Goal: Task Accomplishment & Management: Use online tool/utility

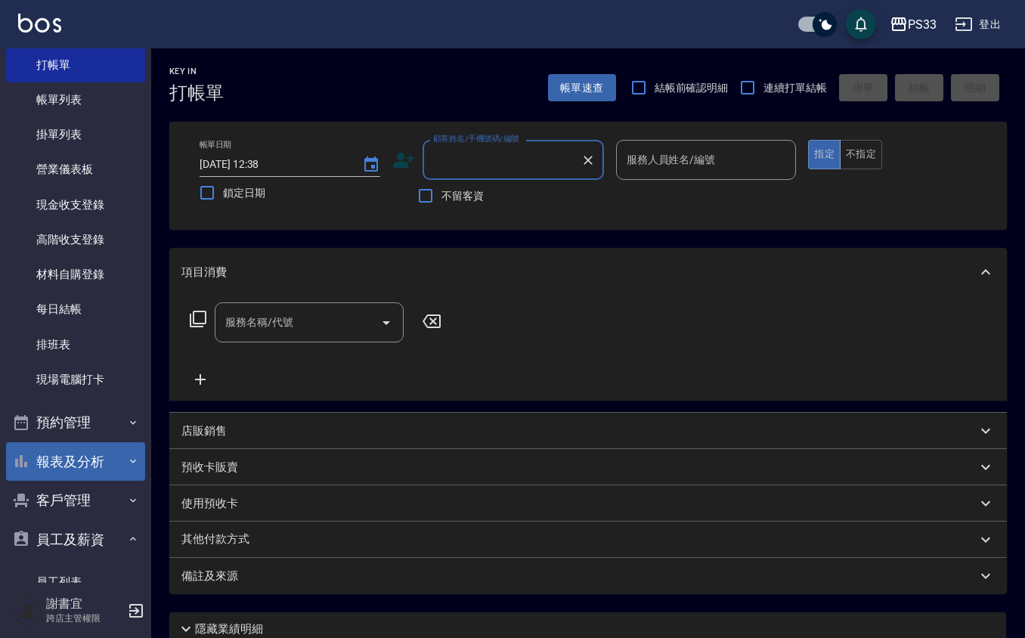
scroll to position [101, 0]
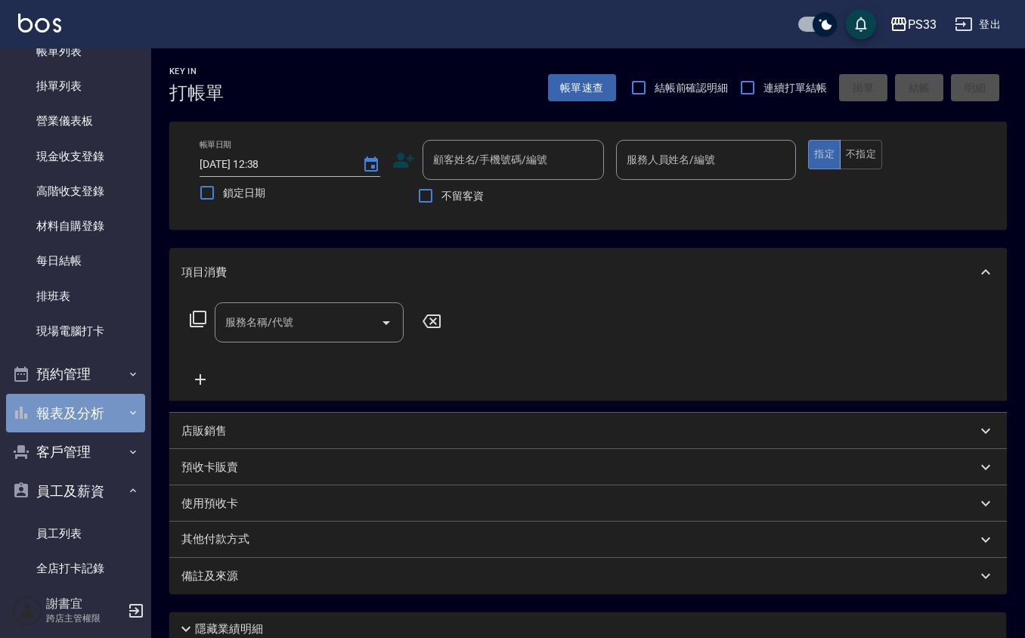
click at [85, 410] on button "報表及分析" at bounding box center [75, 413] width 139 height 39
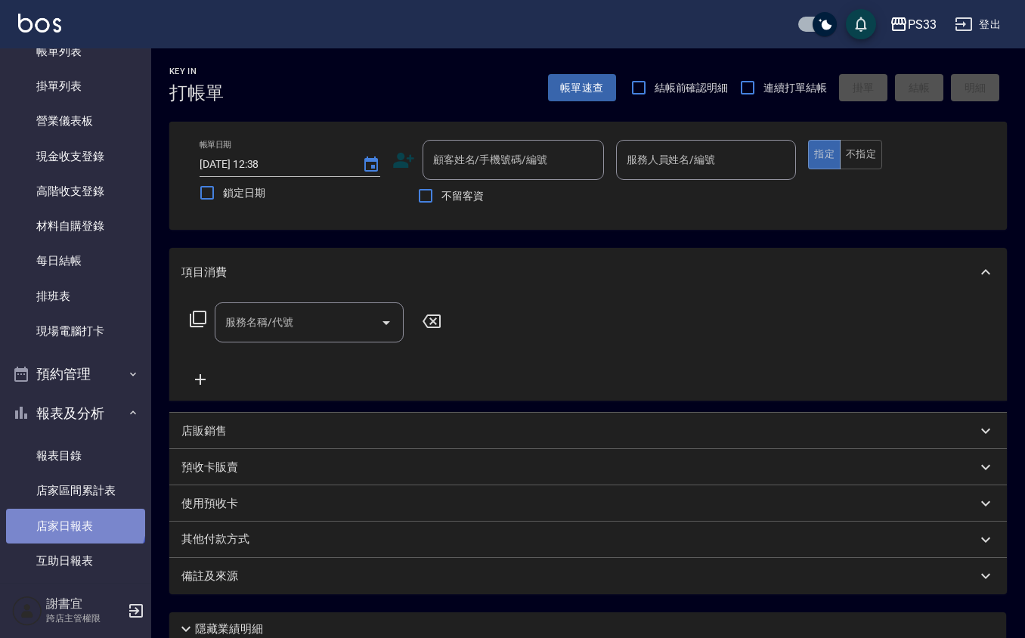
click at [74, 520] on link "店家日報表" at bounding box center [75, 526] width 139 height 35
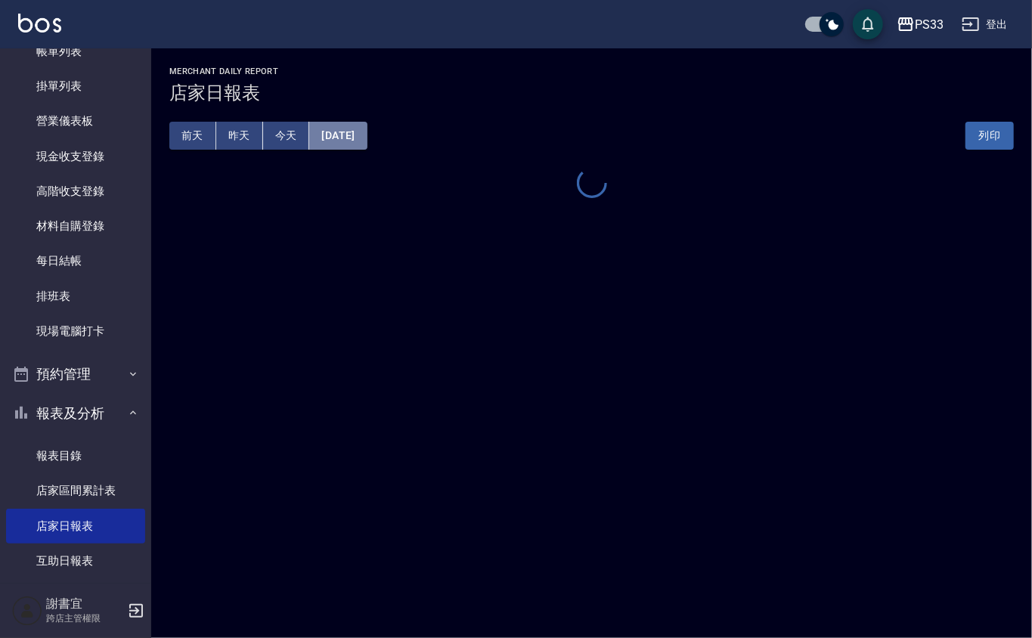
click at [358, 130] on button "[DATE]" at bounding box center [337, 136] width 57 height 28
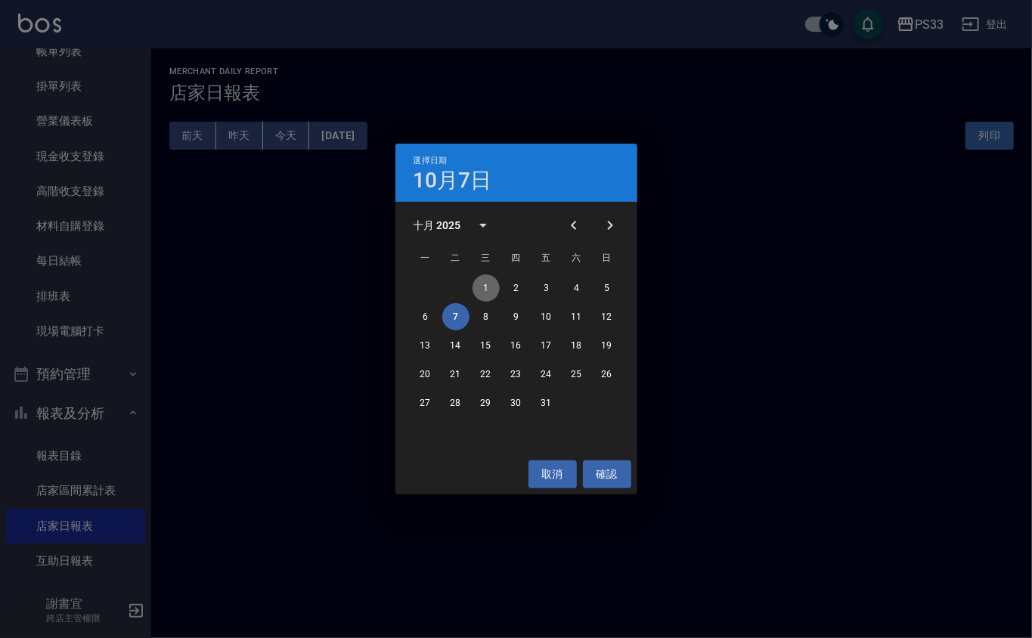
click at [489, 281] on button "1" at bounding box center [486, 288] width 27 height 27
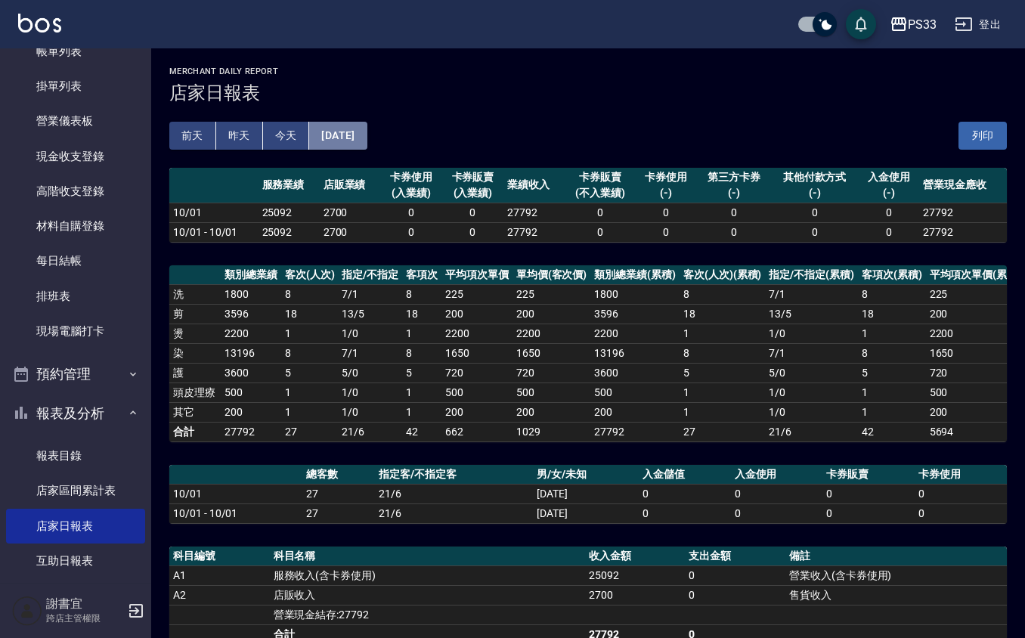
click at [367, 130] on button "[DATE]" at bounding box center [337, 136] width 57 height 28
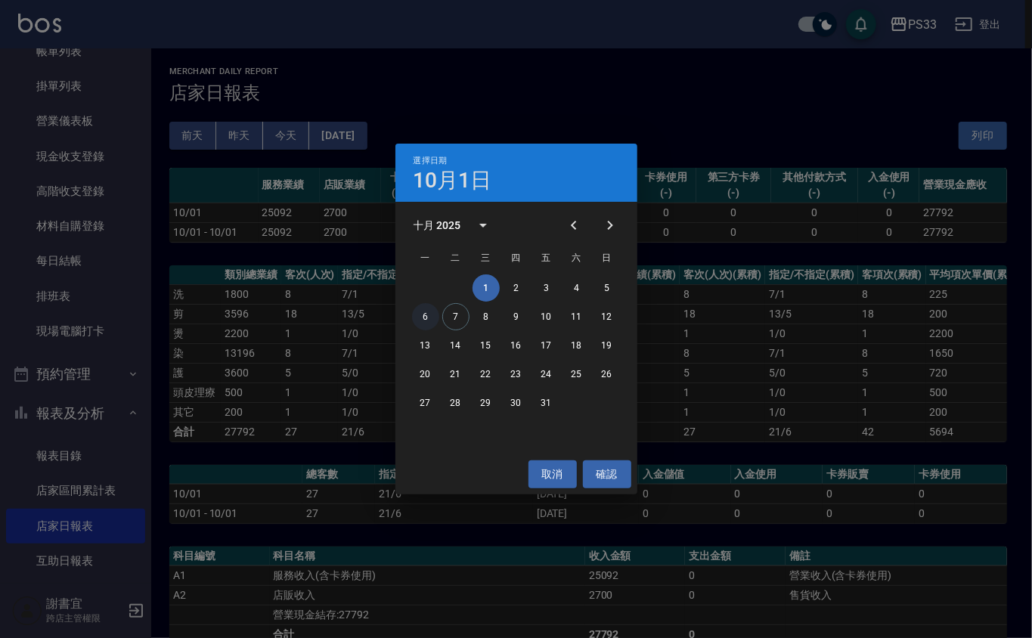
click at [427, 319] on button "6" at bounding box center [425, 316] width 27 height 27
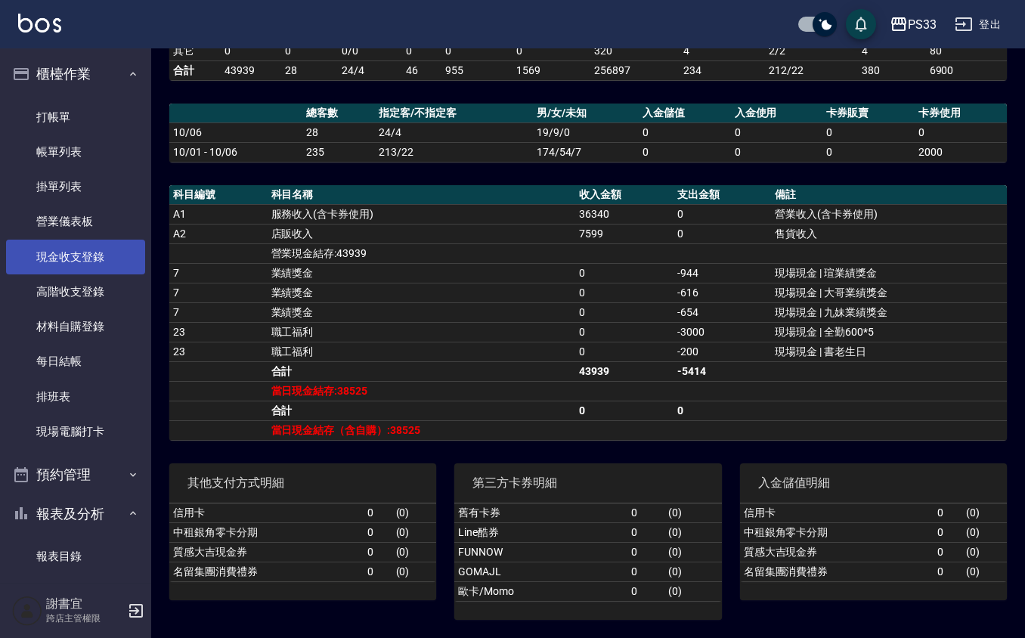
click at [65, 260] on link "現金收支登錄" at bounding box center [75, 257] width 139 height 35
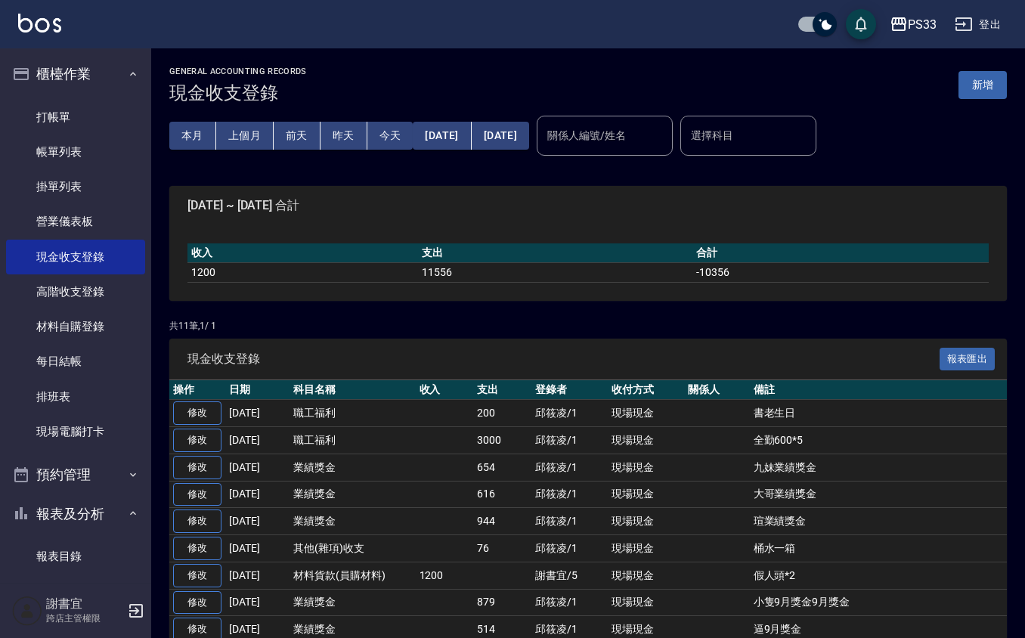
drag, startPoint x: 973, startPoint y: 82, endPoint x: 954, endPoint y: 88, distance: 19.9
click at [970, 82] on button "新增" at bounding box center [983, 85] width 48 height 28
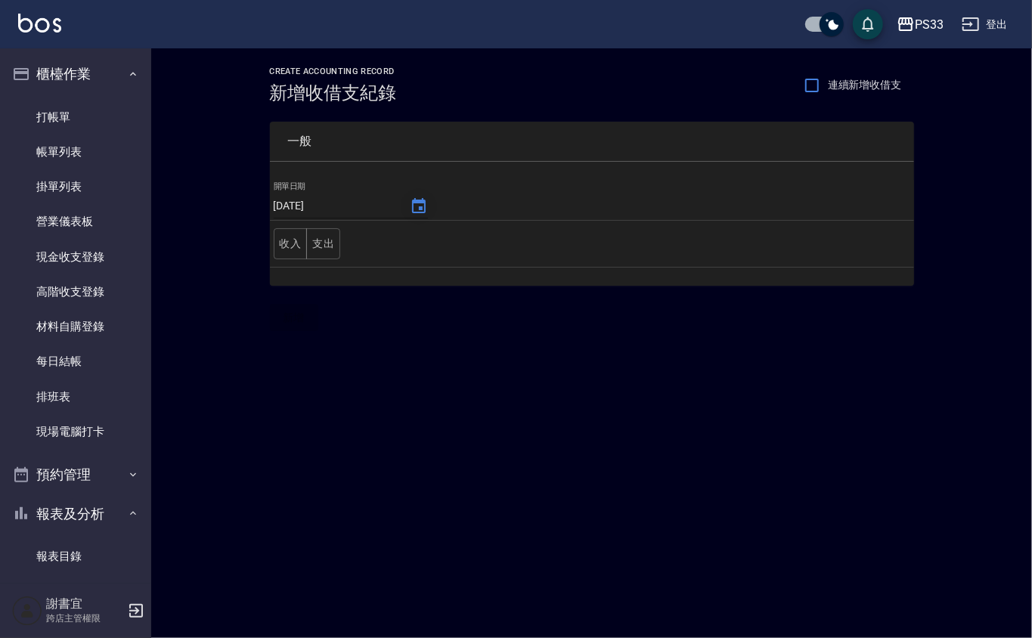
click at [412, 203] on icon "Choose date, selected date is 2025-10-07" at bounding box center [419, 205] width 14 height 15
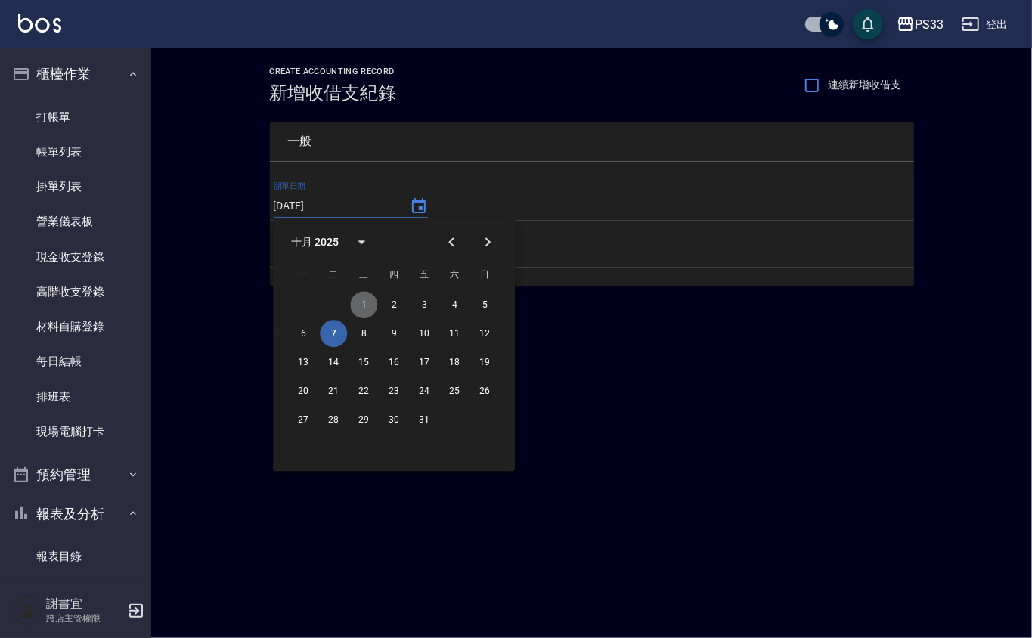
click at [363, 301] on button "1" at bounding box center [363, 304] width 27 height 27
type input "[DATE]"
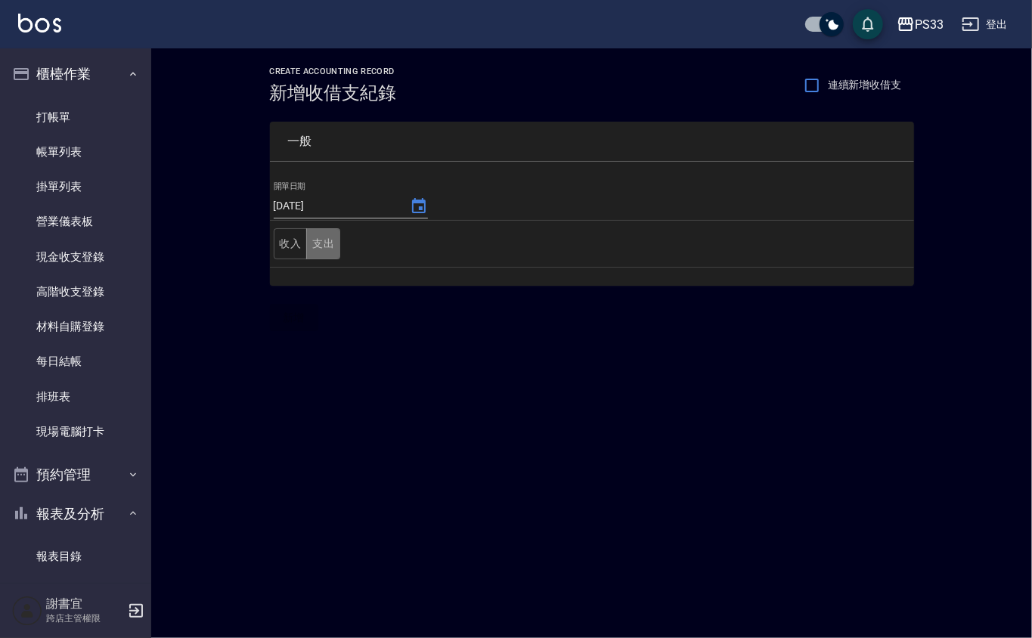
click at [319, 242] on button "支出" at bounding box center [323, 243] width 34 height 31
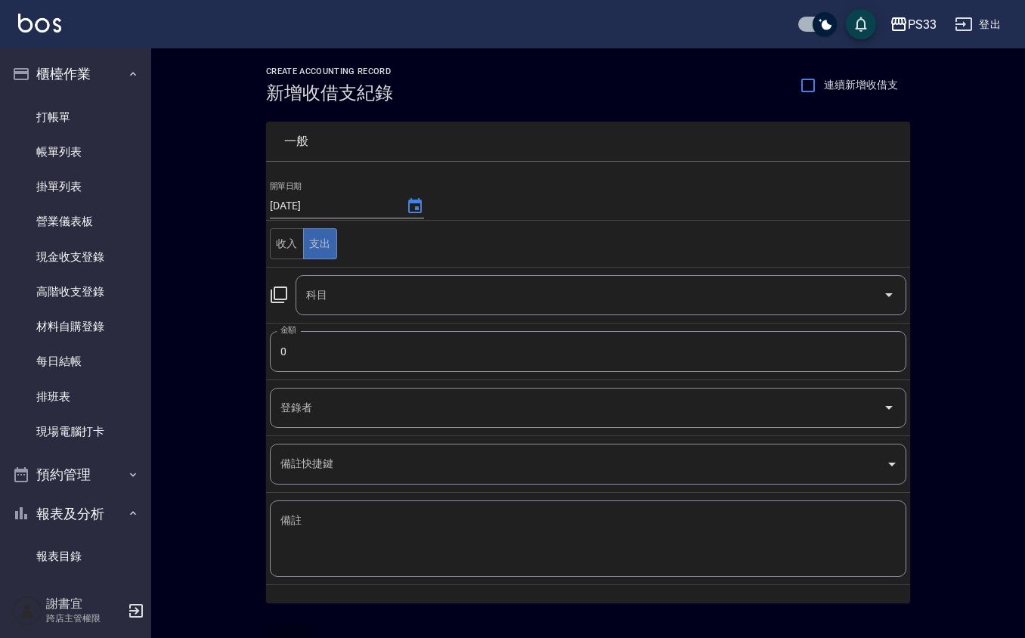
drag, startPoint x: 809, startPoint y: 80, endPoint x: 780, endPoint y: 110, distance: 41.7
click at [808, 82] on input "連續新增收借支" at bounding box center [809, 86] width 32 height 32
checkbox input "true"
click at [404, 298] on input "科目" at bounding box center [590, 295] width 575 height 26
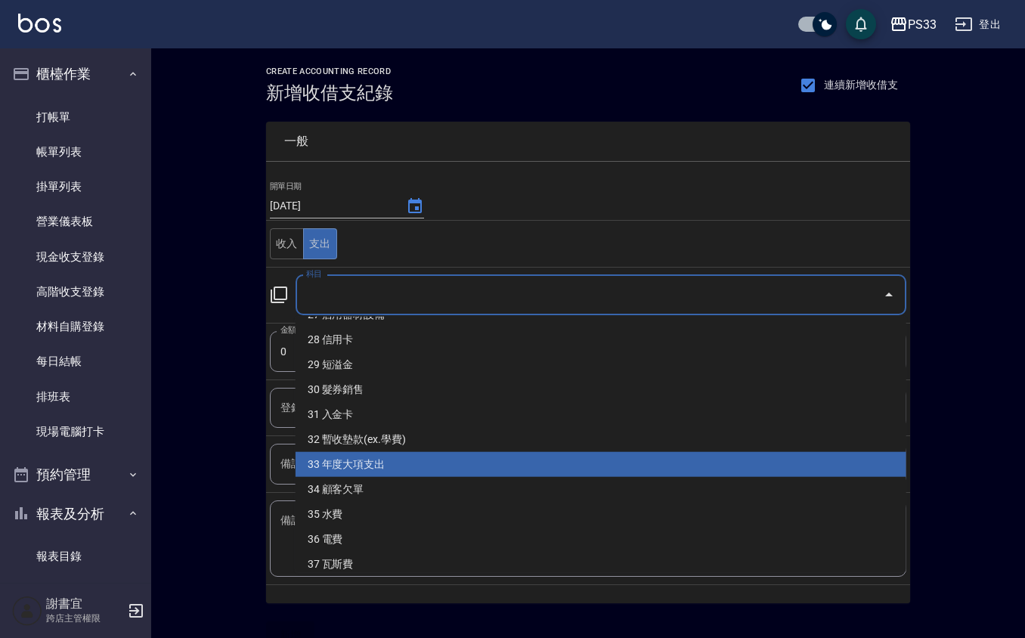
scroll to position [706, 0]
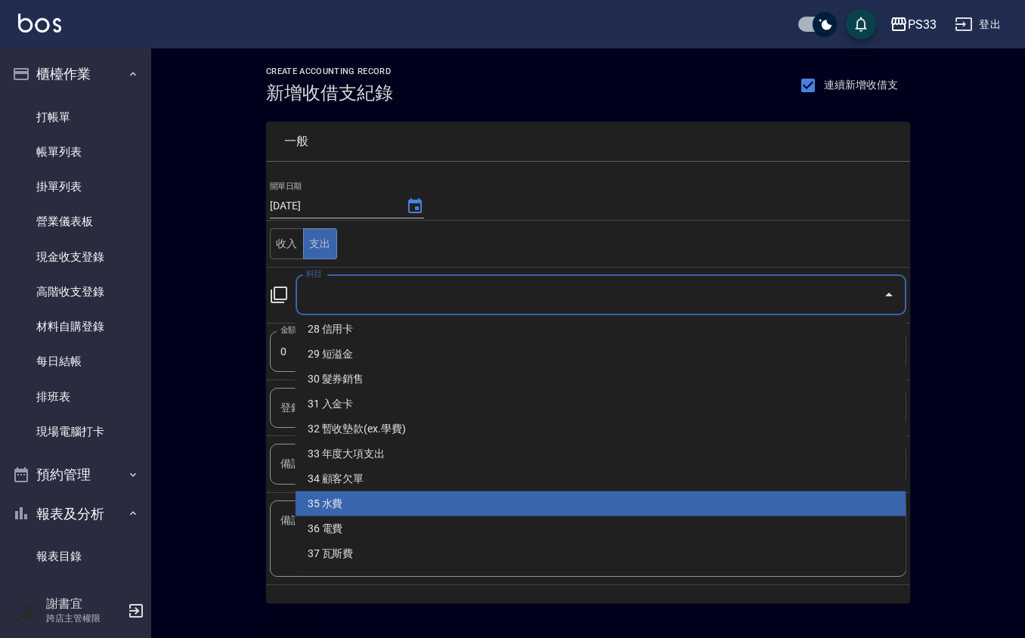
click at [354, 500] on li "35 水費" at bounding box center [601, 504] width 611 height 25
type input "35 水費"
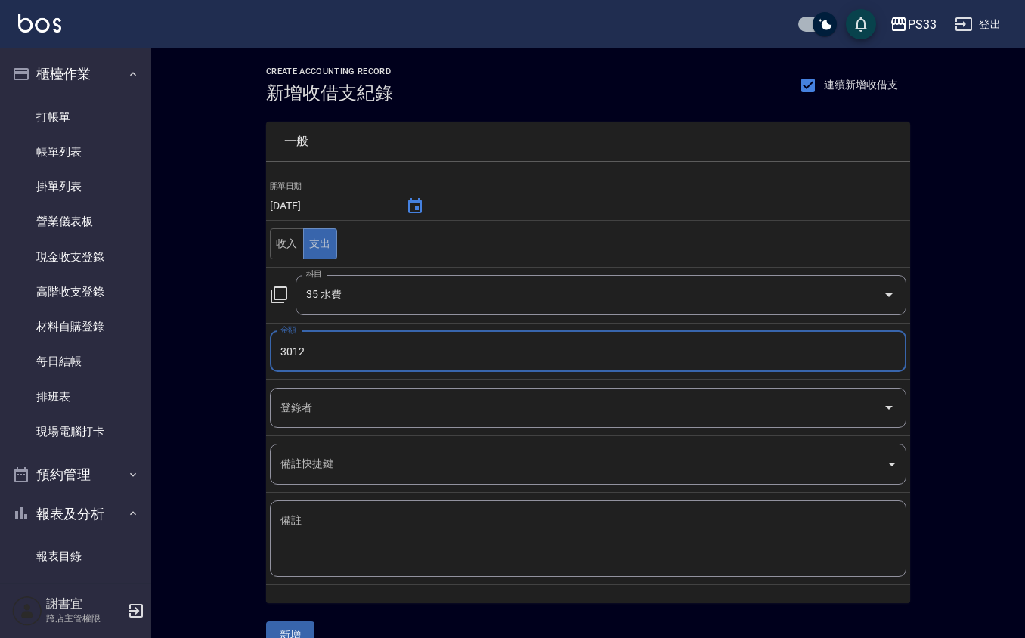
type input "3012"
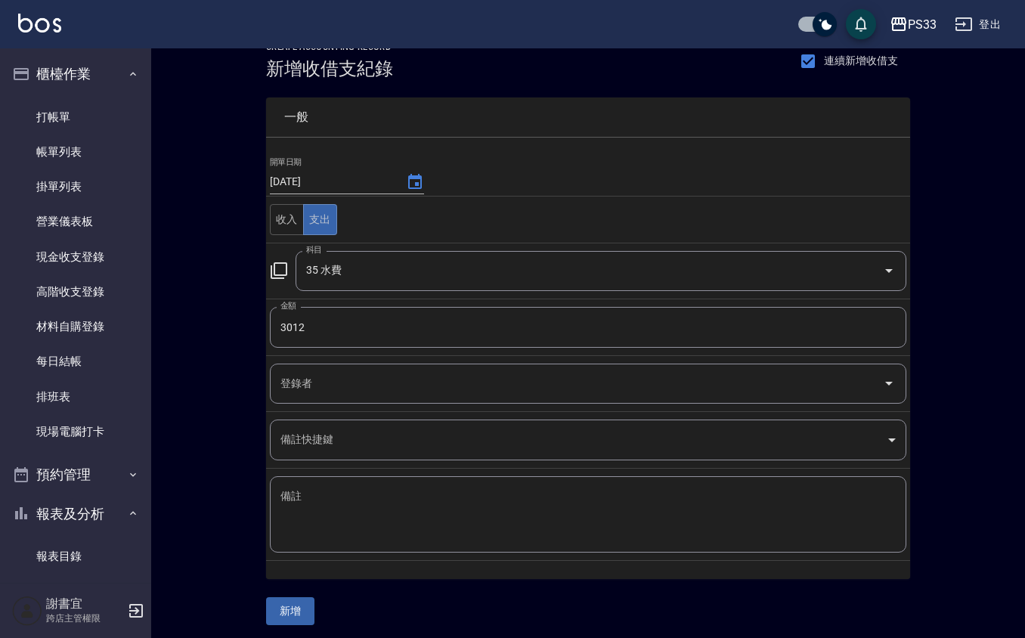
scroll to position [31, 0]
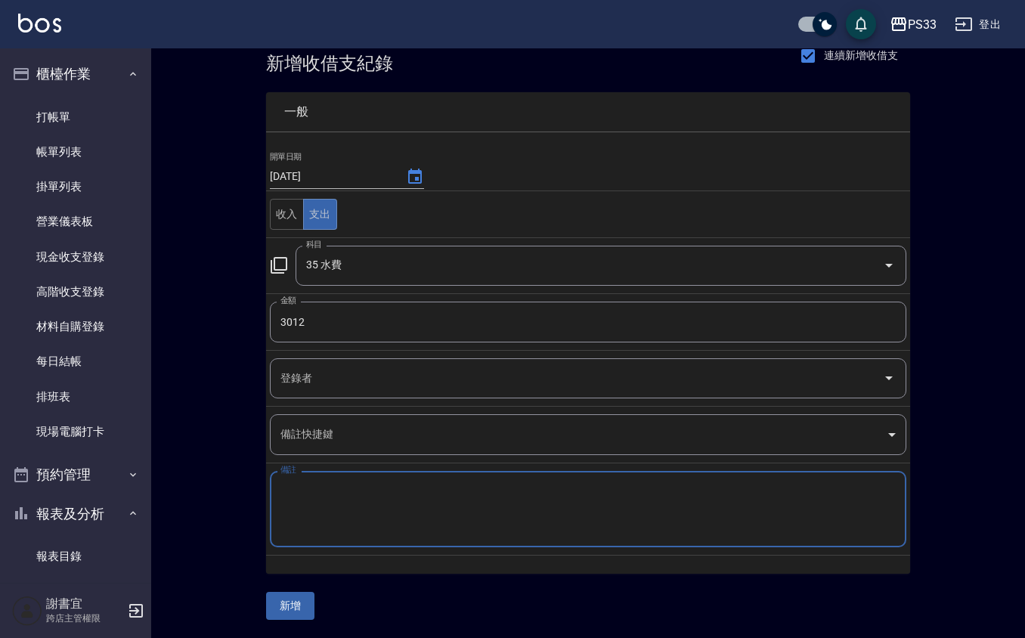
click at [340, 486] on textarea "備註" at bounding box center [589, 509] width 616 height 51
type textarea "0"
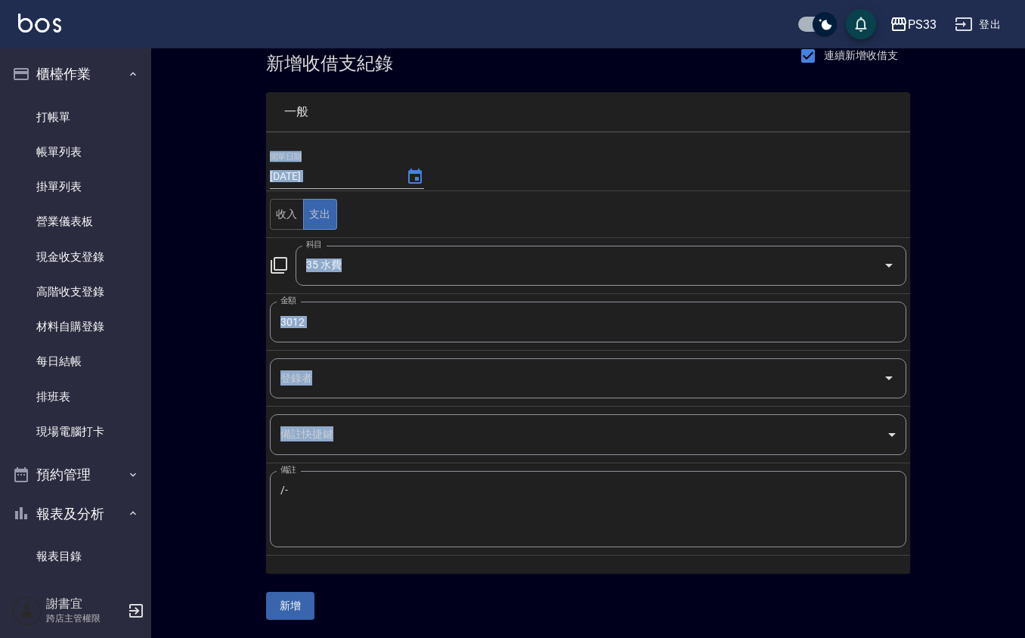
drag, startPoint x: 301, startPoint y: 470, endPoint x: 246, endPoint y: 490, distance: 58.6
click at [246, 490] on div "CREATE ACCOUNTING RECORD 新增收借支紀錄 連續新增收借支 一般 開單日期 [DATE] 收入 支出 科目 35 水費 科目 金額 30…" at bounding box center [588, 328] width 874 height 619
click at [312, 484] on textarea "/-" at bounding box center [589, 509] width 616 height 51
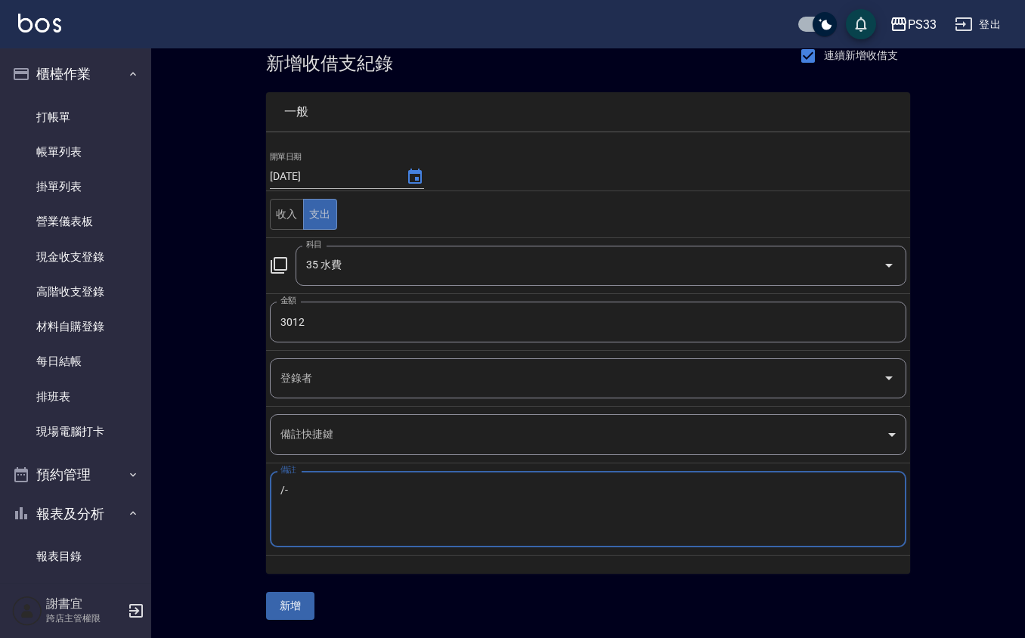
type textarea "/"
type textarea "7/5-9/3"
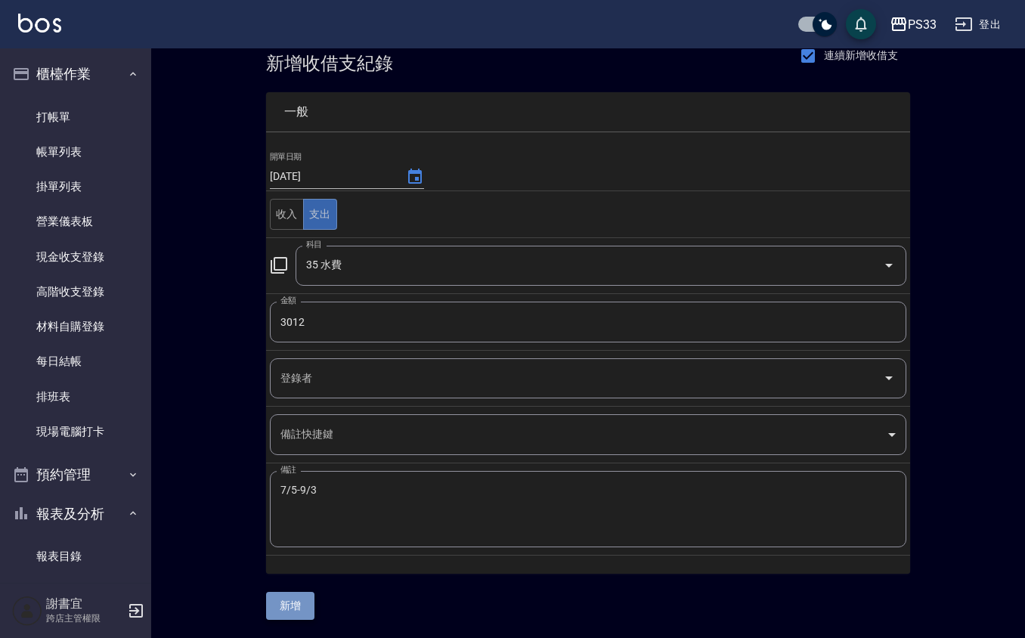
click at [298, 600] on button "新增" at bounding box center [290, 606] width 48 height 28
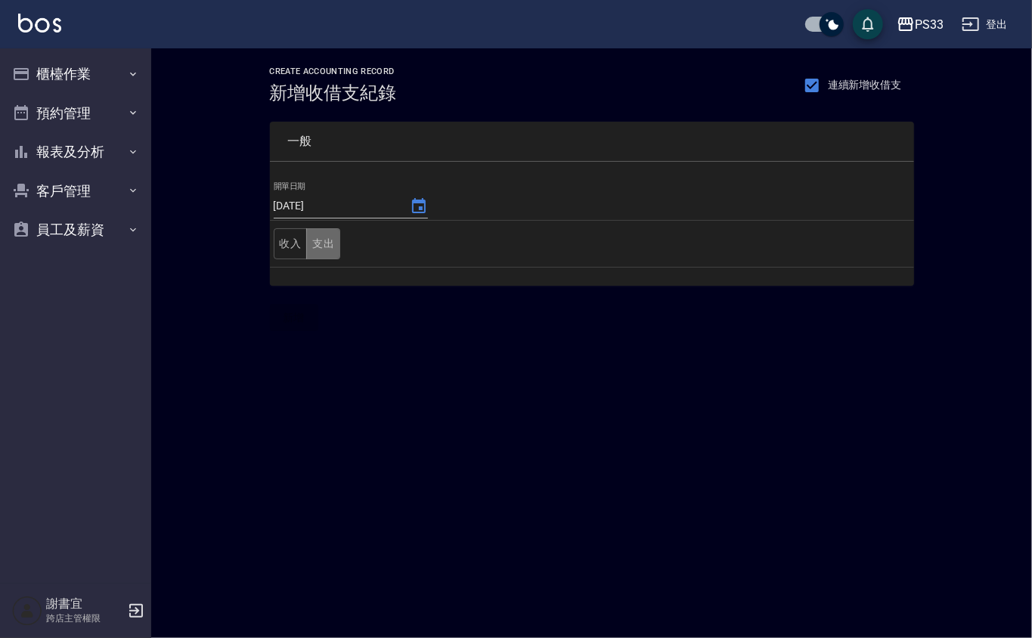
click at [328, 248] on button "支出" at bounding box center [323, 243] width 34 height 31
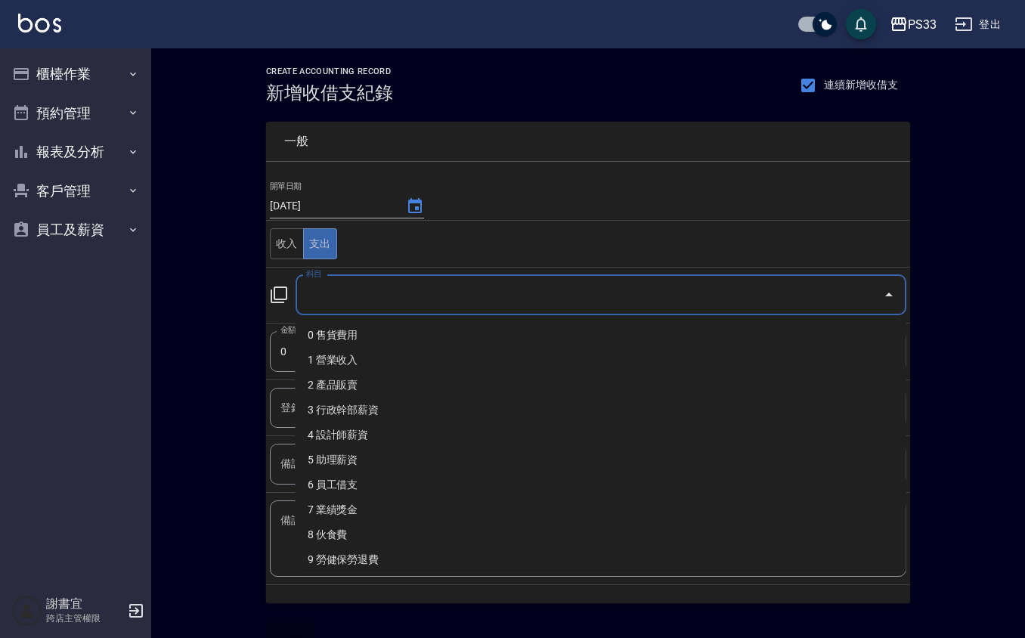
click at [357, 300] on input "科目" at bounding box center [590, 295] width 575 height 26
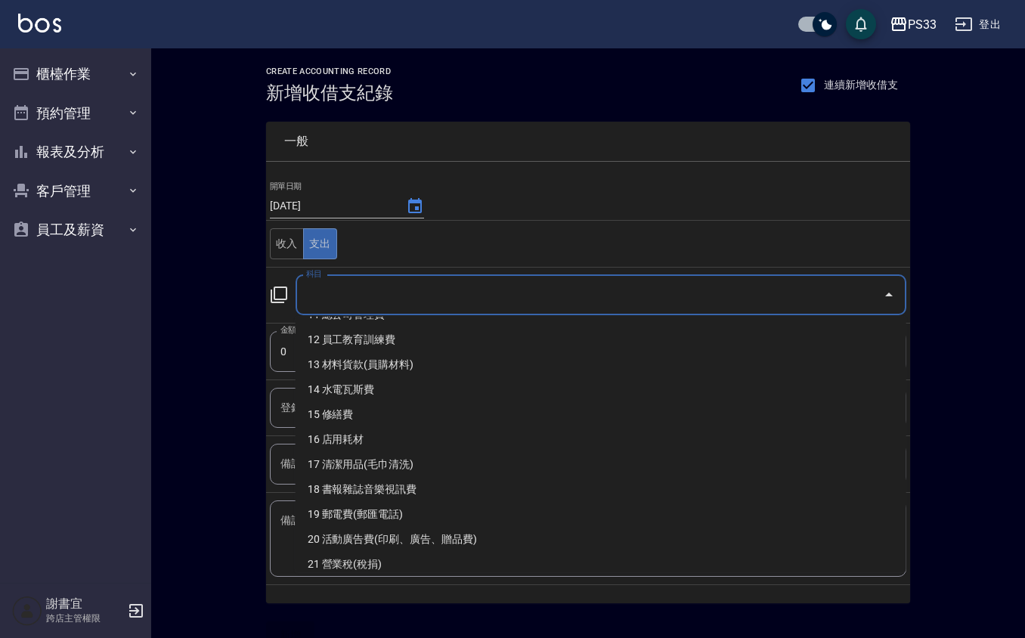
scroll to position [303, 0]
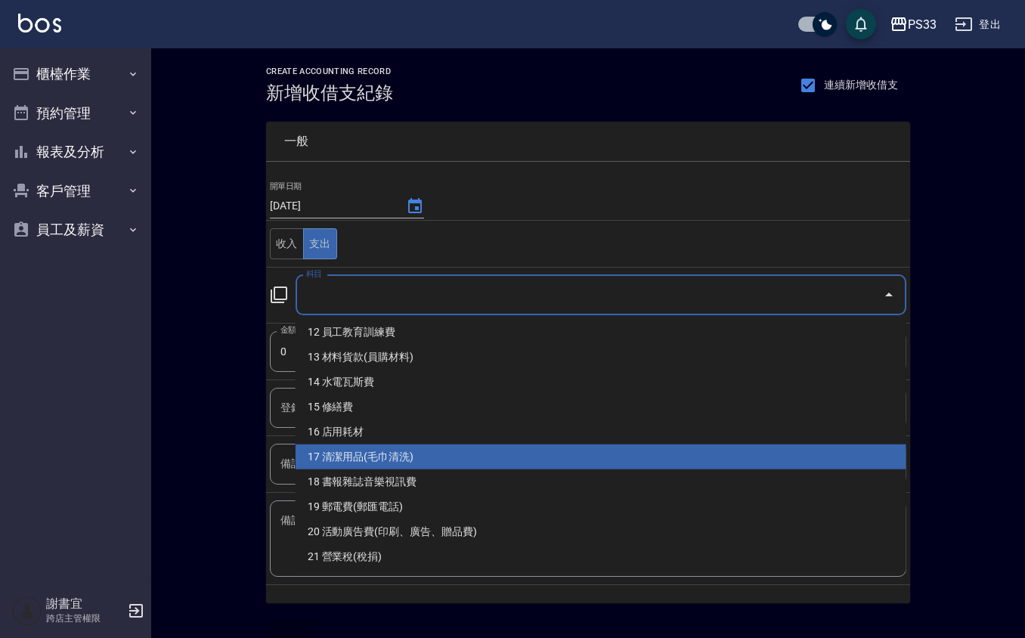
click at [402, 448] on li "17 清潔用品(毛巾清洗)" at bounding box center [601, 457] width 611 height 25
type input "17 清潔用品(毛巾清洗)"
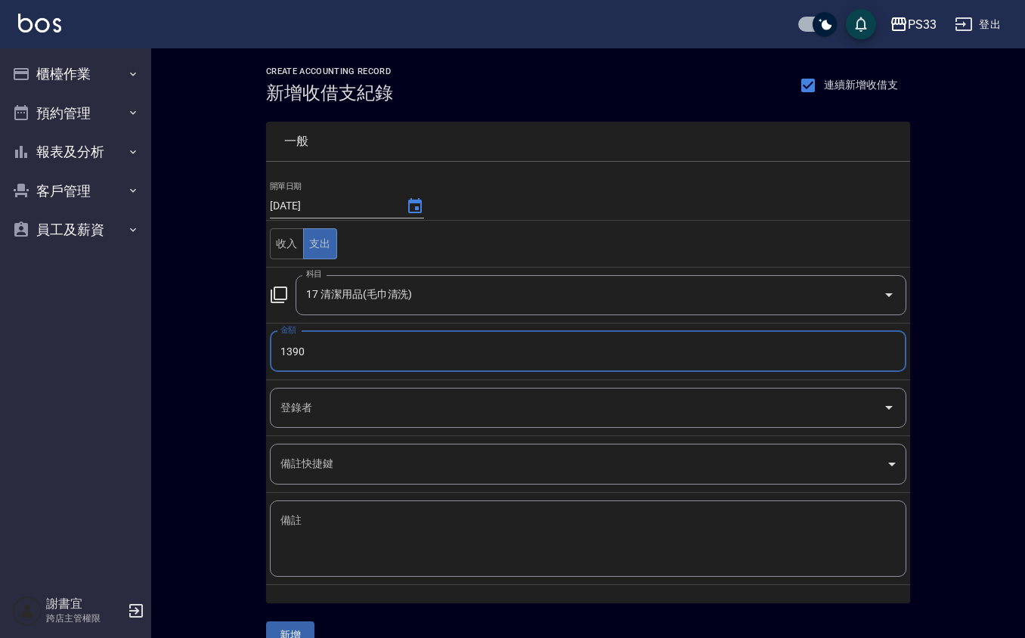
type input "1390"
click at [318, 395] on input "登錄者" at bounding box center [577, 408] width 600 height 26
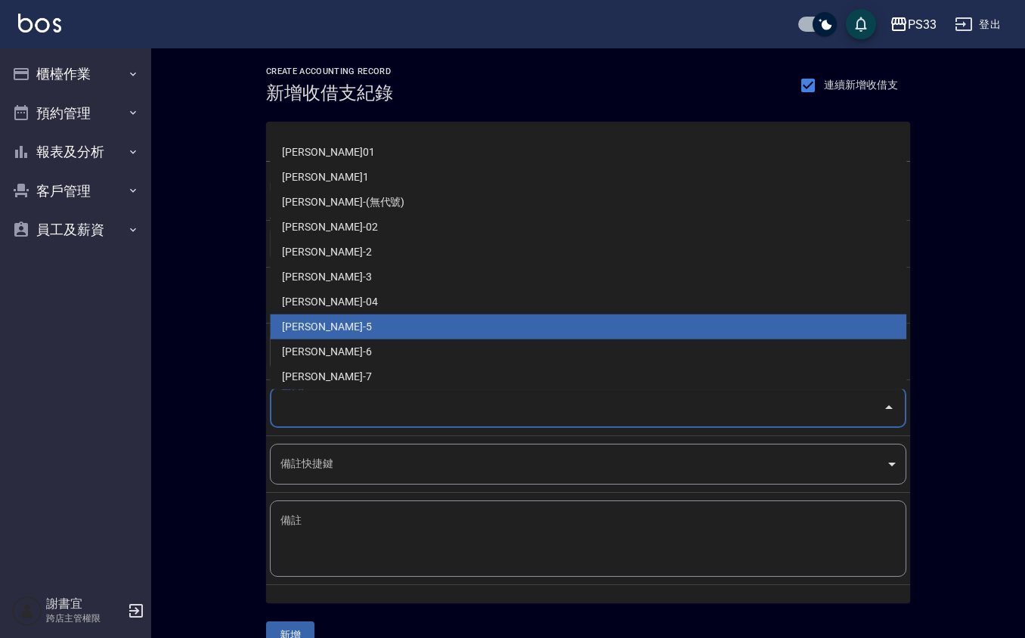
click at [340, 330] on li "謝書宜-5" at bounding box center [588, 327] width 637 height 25
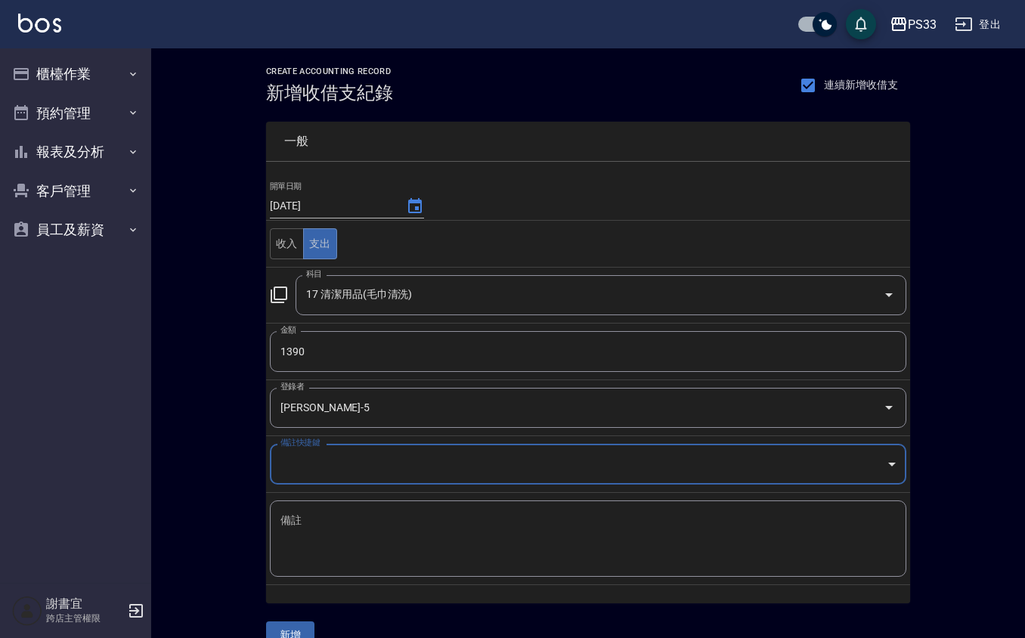
type input "謝書宜-5"
click at [337, 529] on textarea "備註" at bounding box center [589, 538] width 616 height 51
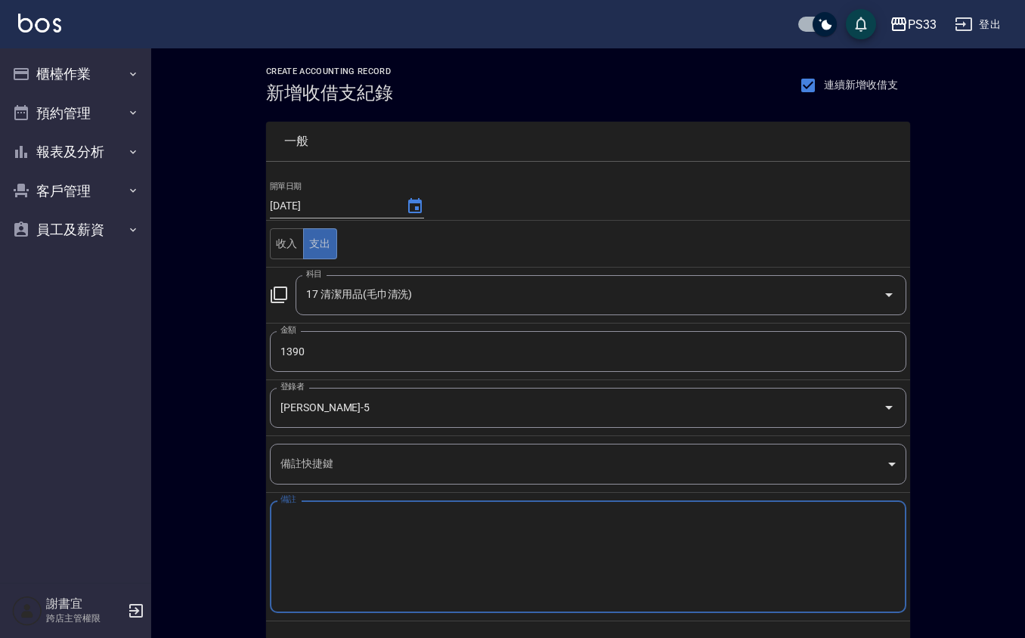
click at [285, 537] on textarea "備註" at bounding box center [589, 557] width 616 height 88
type textarea "J"
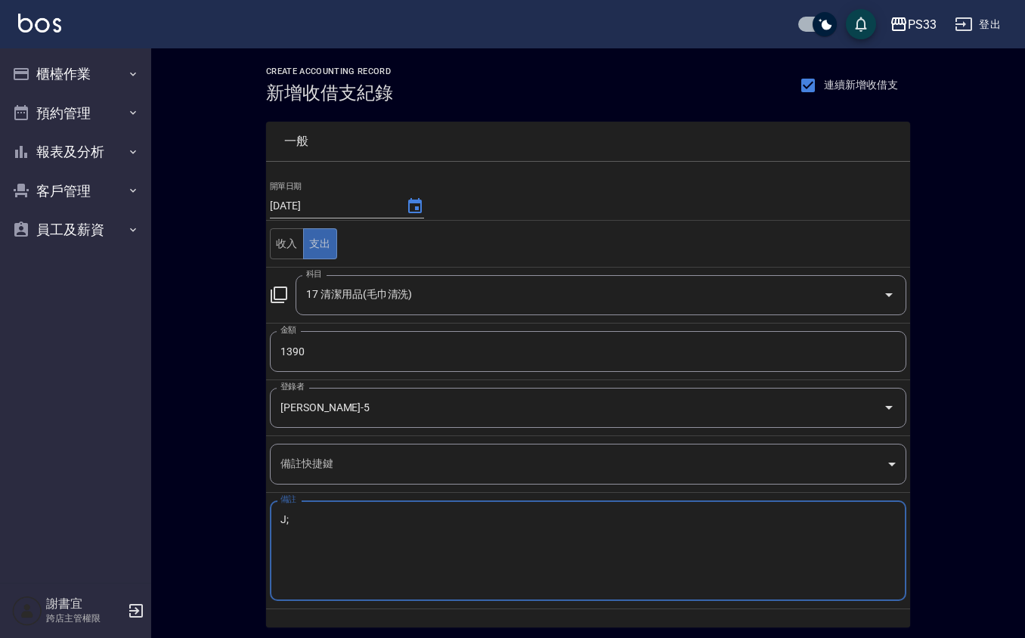
type textarea "J"
type textarea "委"
type textarea "ㄨ"
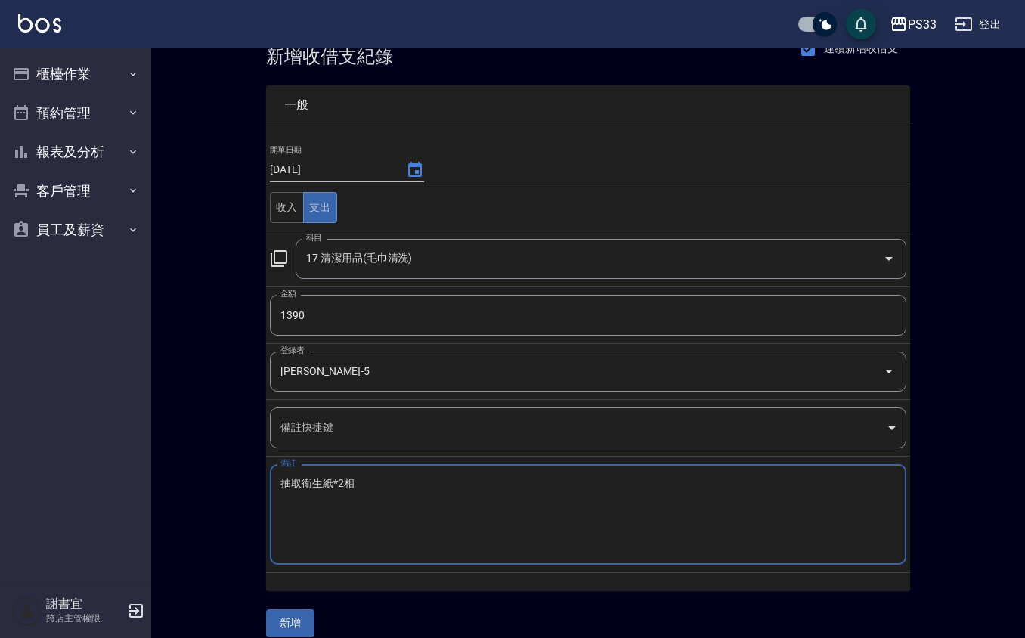
scroll to position [55, 0]
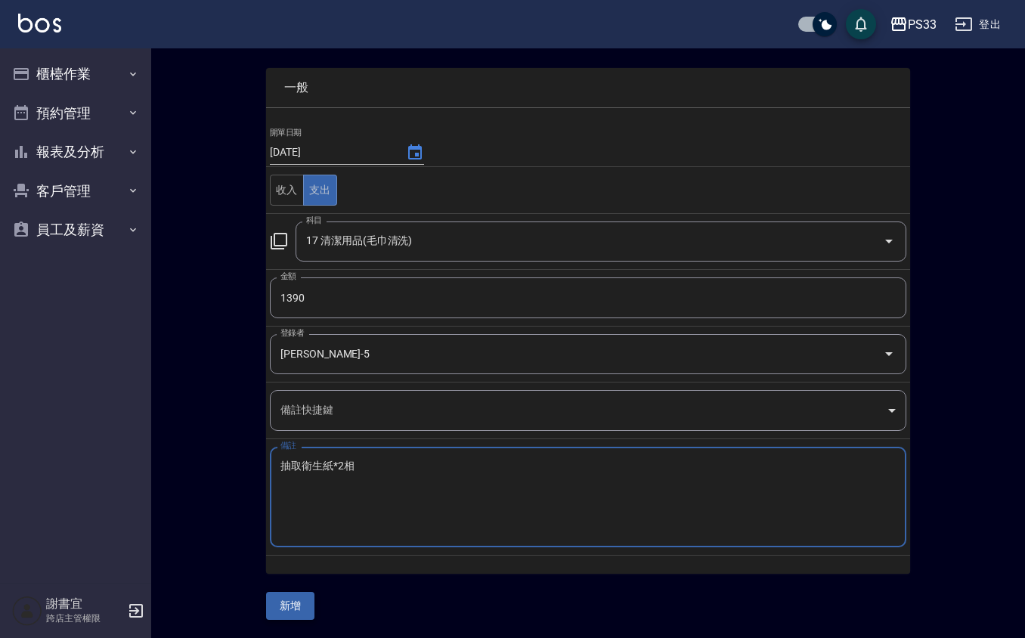
type textarea "抽取衛生紙*2相"
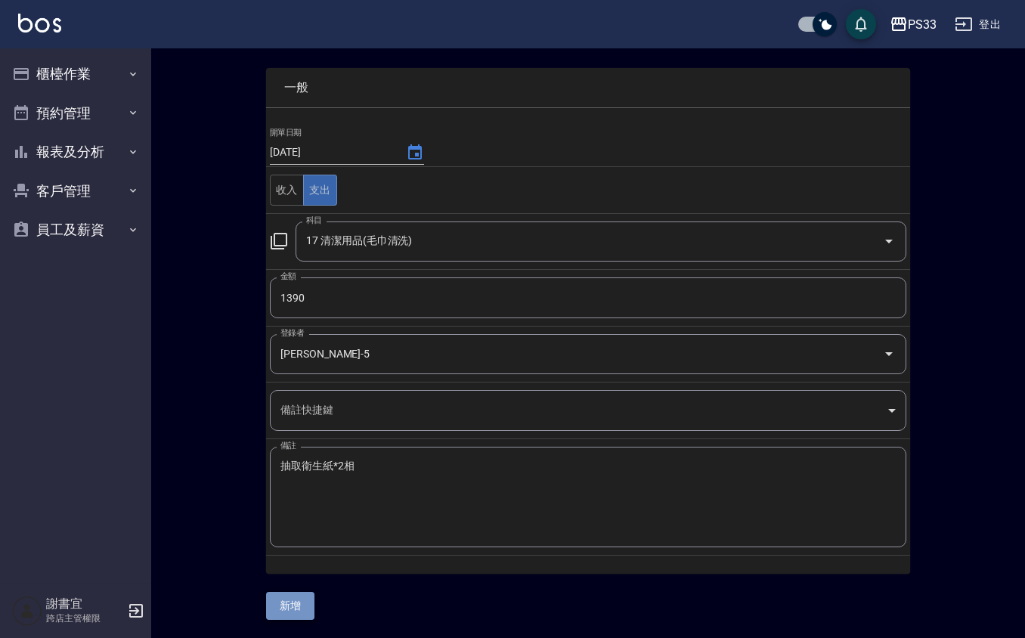
click at [296, 608] on button "新增" at bounding box center [290, 606] width 48 height 28
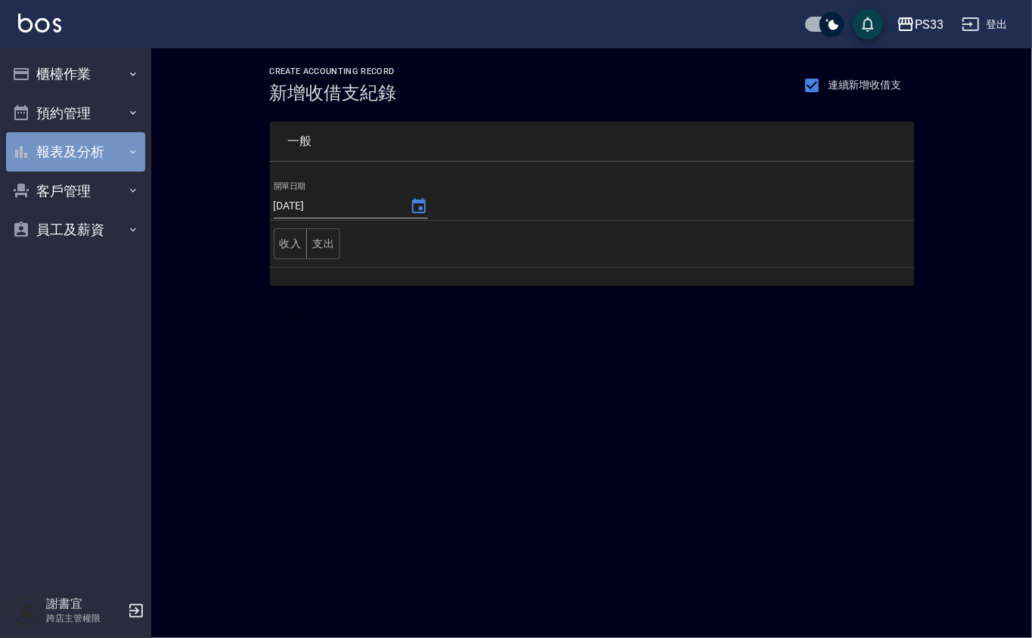
click at [73, 154] on button "報表及分析" at bounding box center [75, 151] width 139 height 39
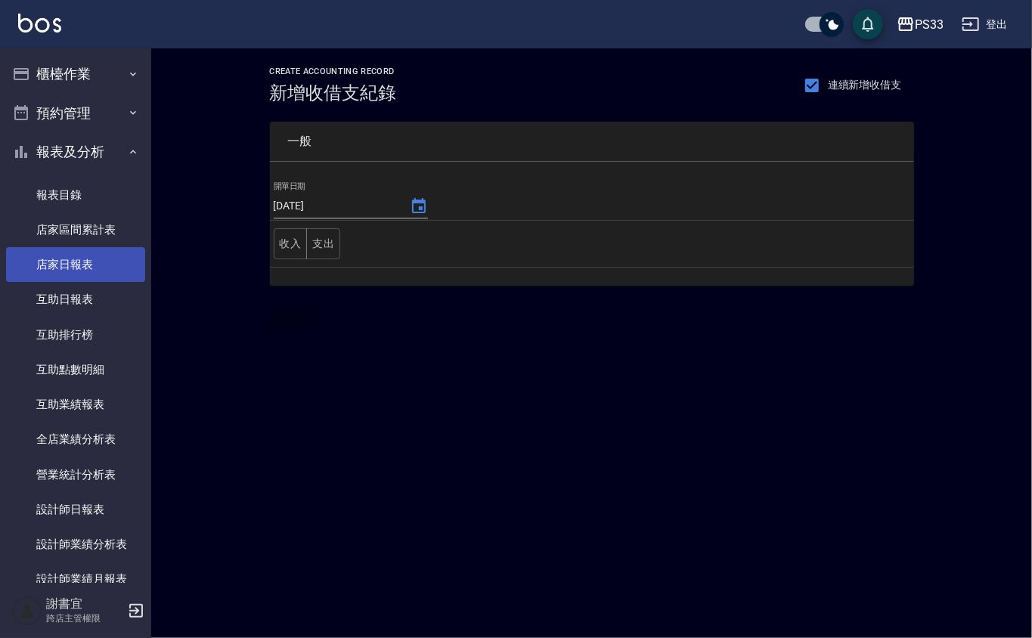
click at [88, 256] on link "店家日報表" at bounding box center [75, 264] width 139 height 35
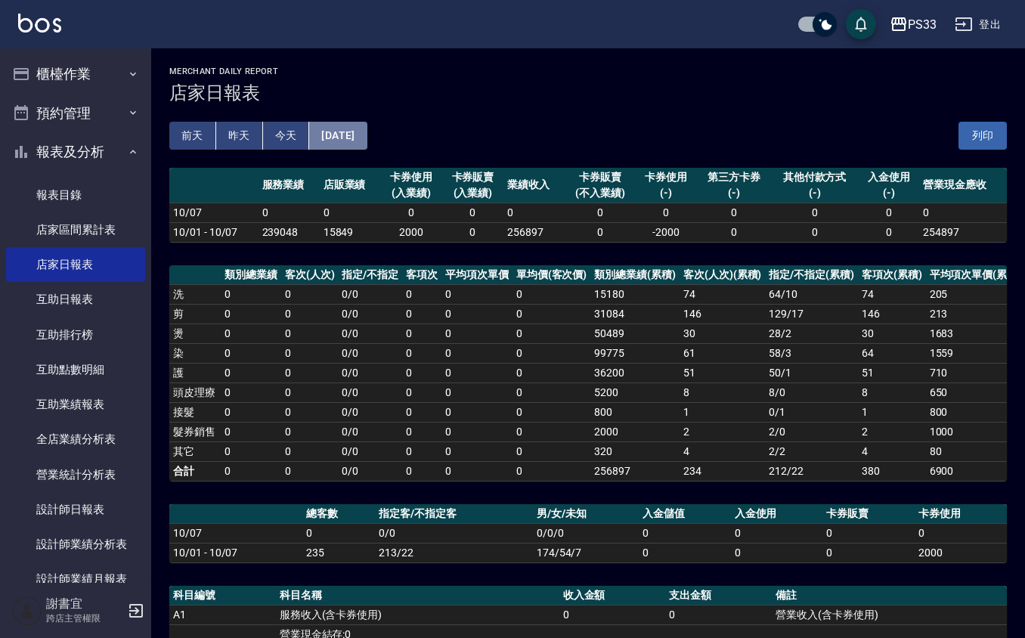
click at [349, 135] on button "[DATE]" at bounding box center [337, 136] width 57 height 28
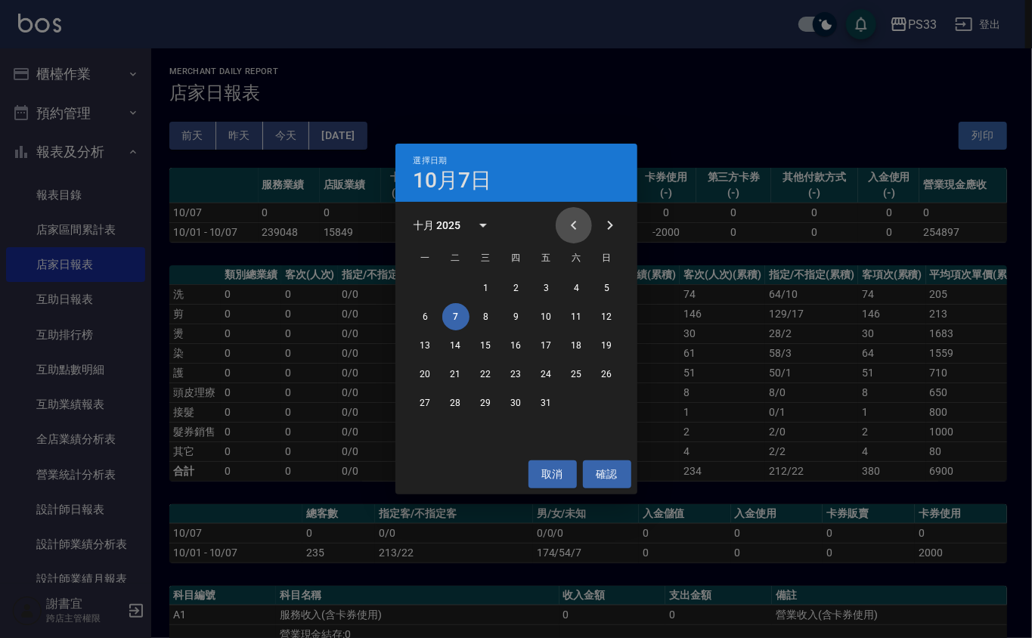
click at [578, 222] on icon "Previous month" at bounding box center [574, 225] width 18 height 18
drag, startPoint x: 609, startPoint y: 219, endPoint x: 596, endPoint y: 219, distance: 12.9
click at [608, 219] on icon "Next month" at bounding box center [610, 225] width 18 height 18
click at [485, 290] on button "1" at bounding box center [486, 288] width 27 height 27
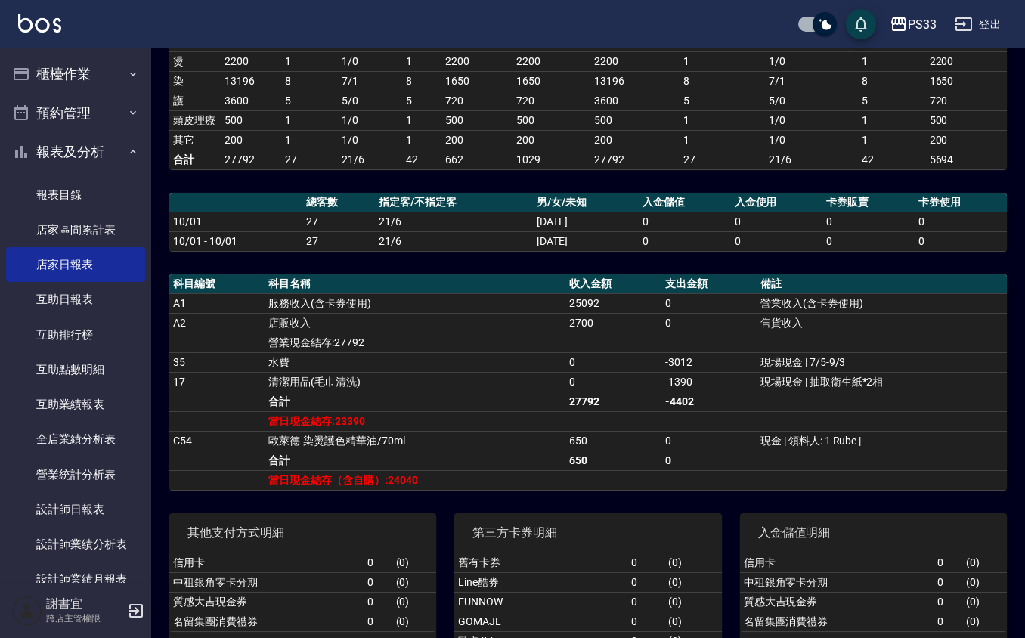
scroll to position [303, 0]
